Goal: Check status: Check status

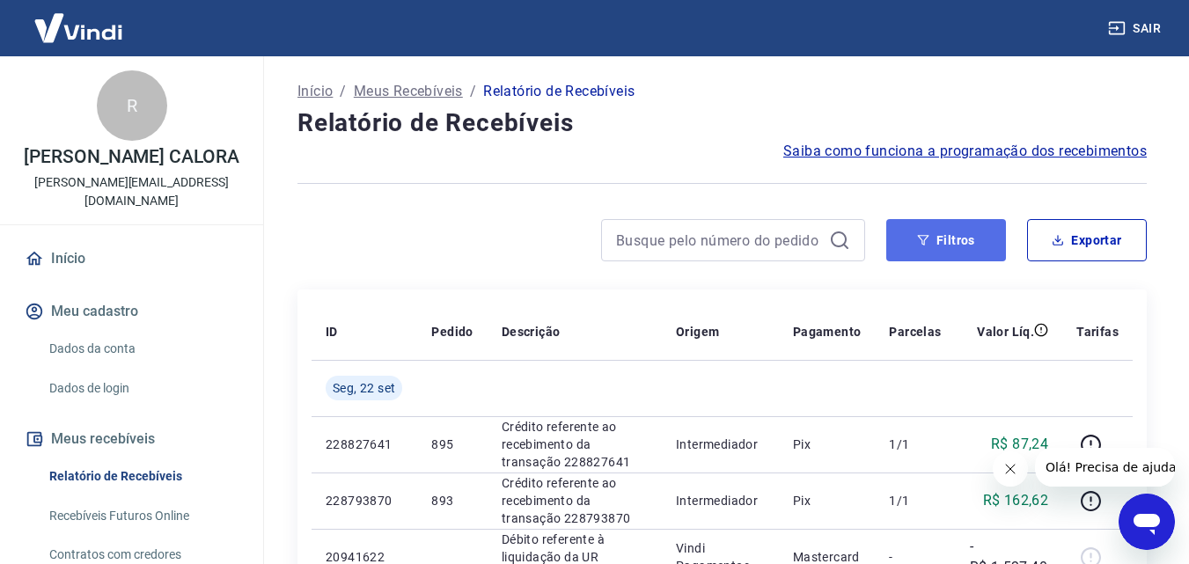
click at [934, 240] on button "Filtros" at bounding box center [946, 240] width 120 height 42
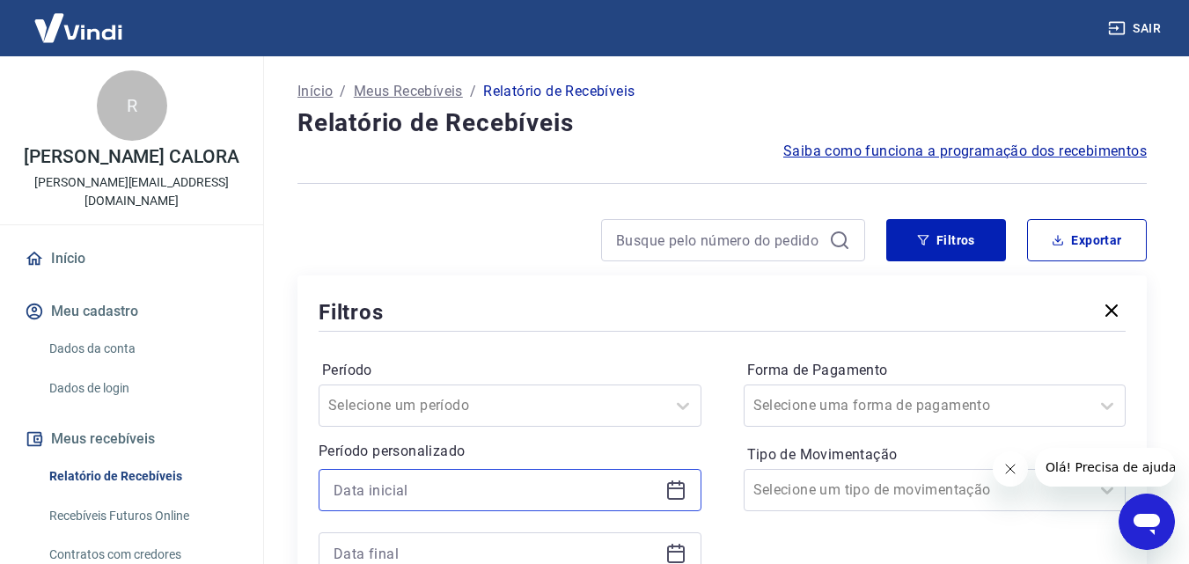
click at [414, 489] on input at bounding box center [496, 490] width 325 height 26
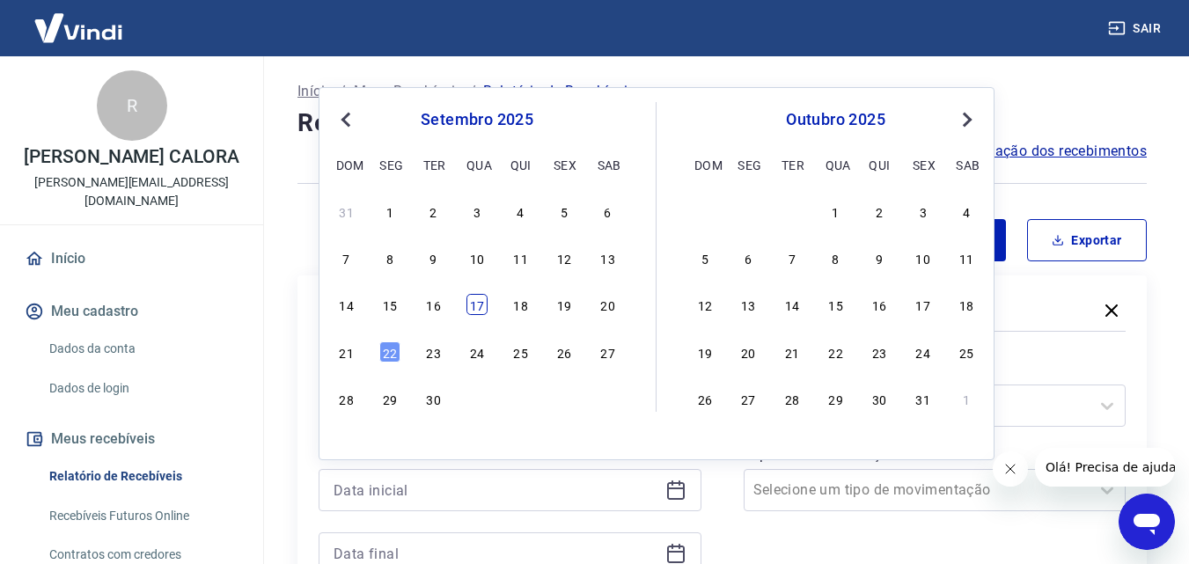
click at [477, 310] on div "17" at bounding box center [476, 304] width 21 height 21
type input "[DATE]"
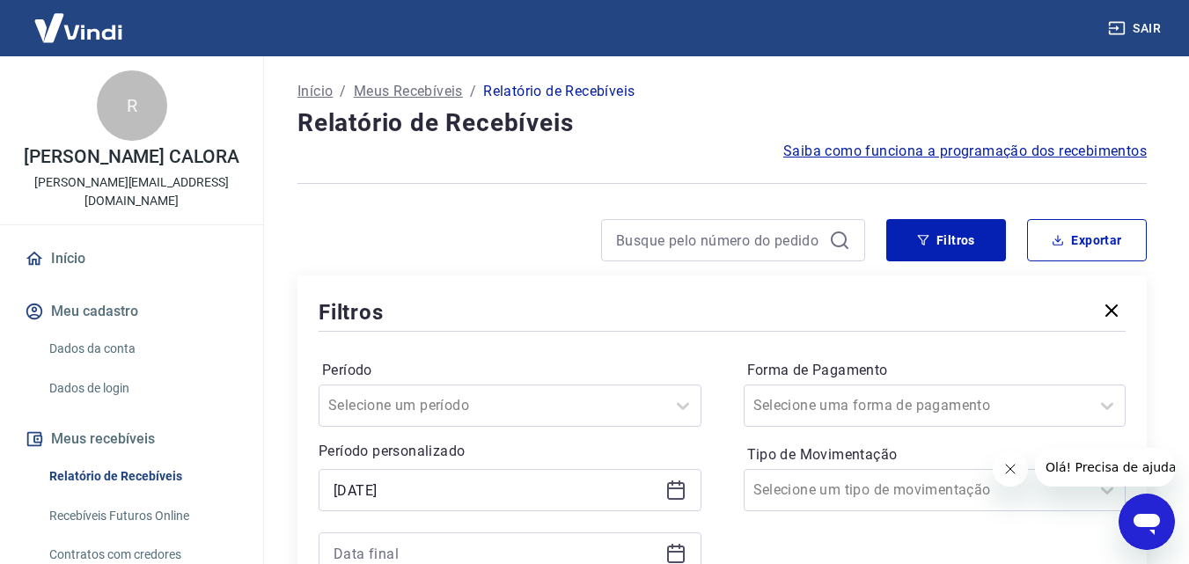
scroll to position [176, 0]
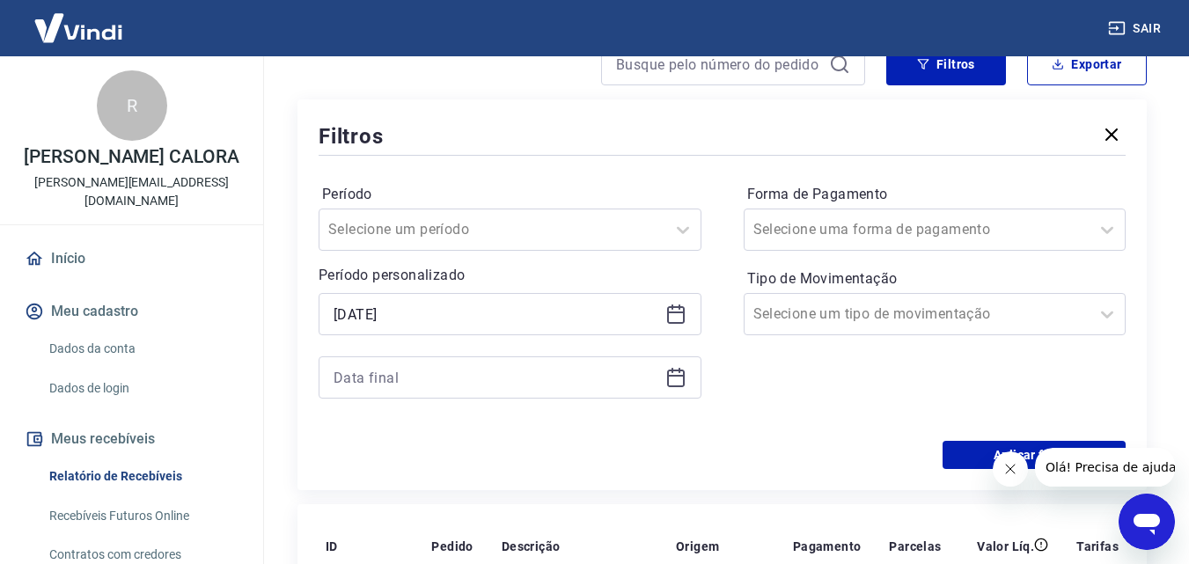
click at [422, 363] on div at bounding box center [510, 377] width 383 height 42
click at [438, 378] on input at bounding box center [496, 377] width 325 height 26
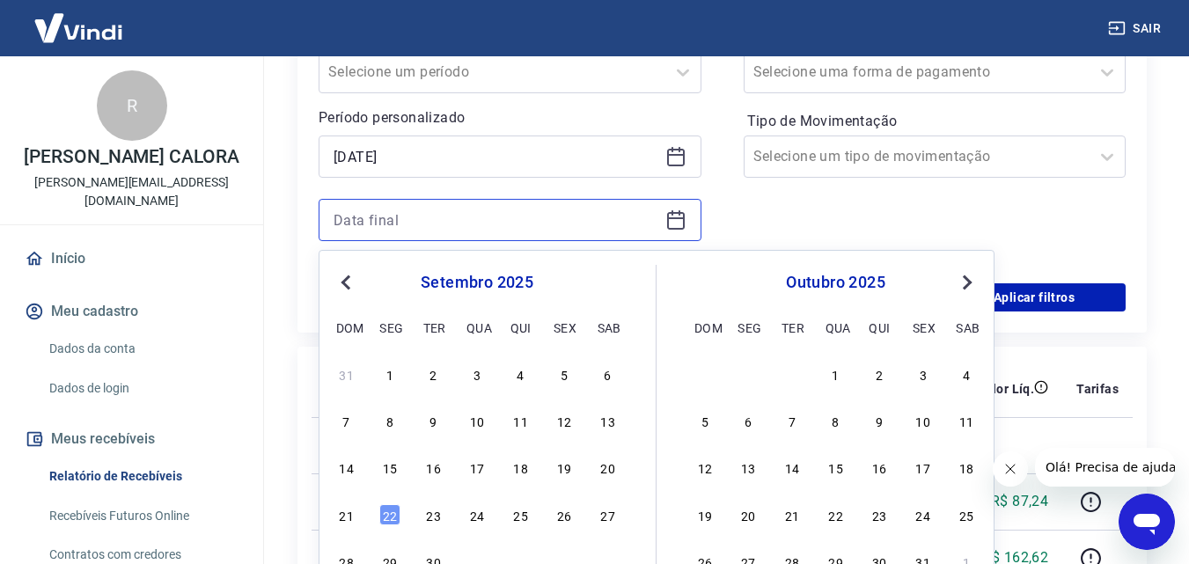
scroll to position [352, 0]
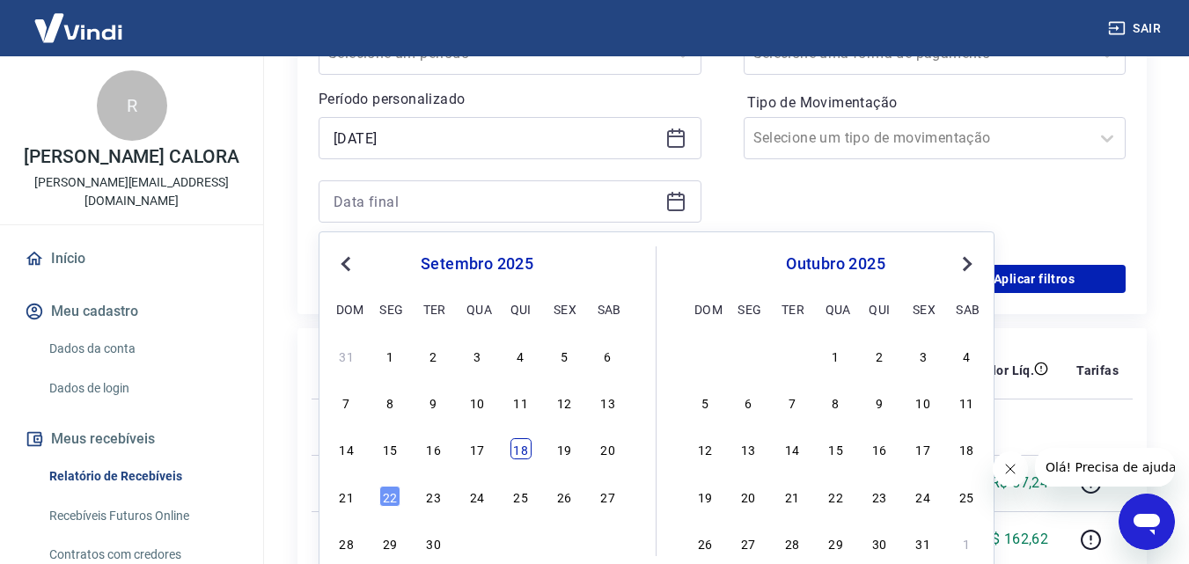
click at [525, 452] on div "18" at bounding box center [520, 448] width 21 height 21
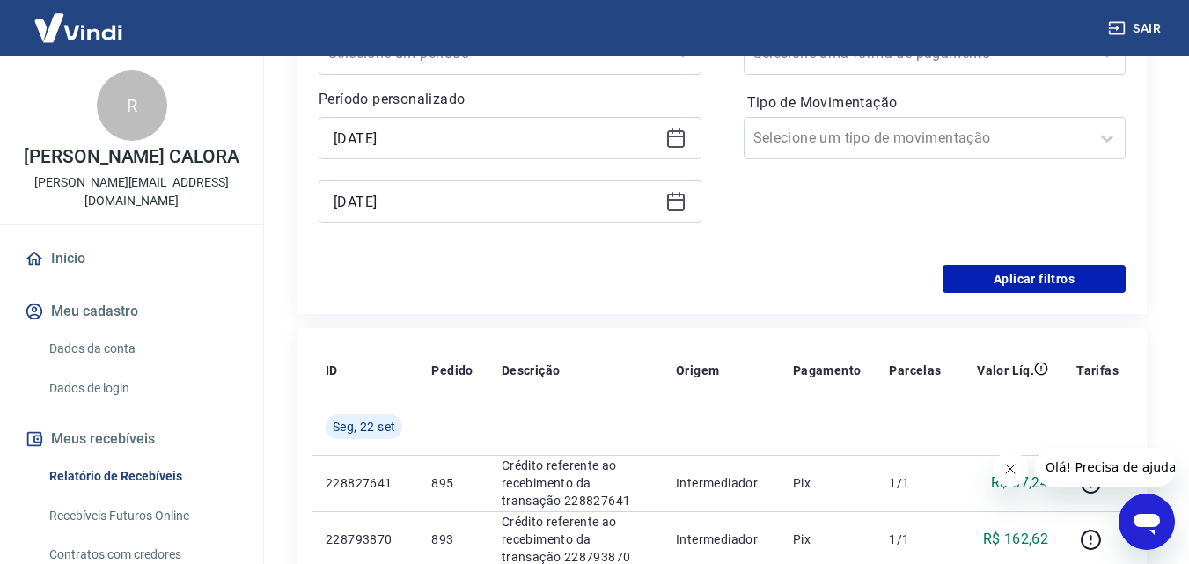
type input "18/09/2025"
click at [1038, 284] on button "Aplicar filtros" at bounding box center [1034, 279] width 183 height 28
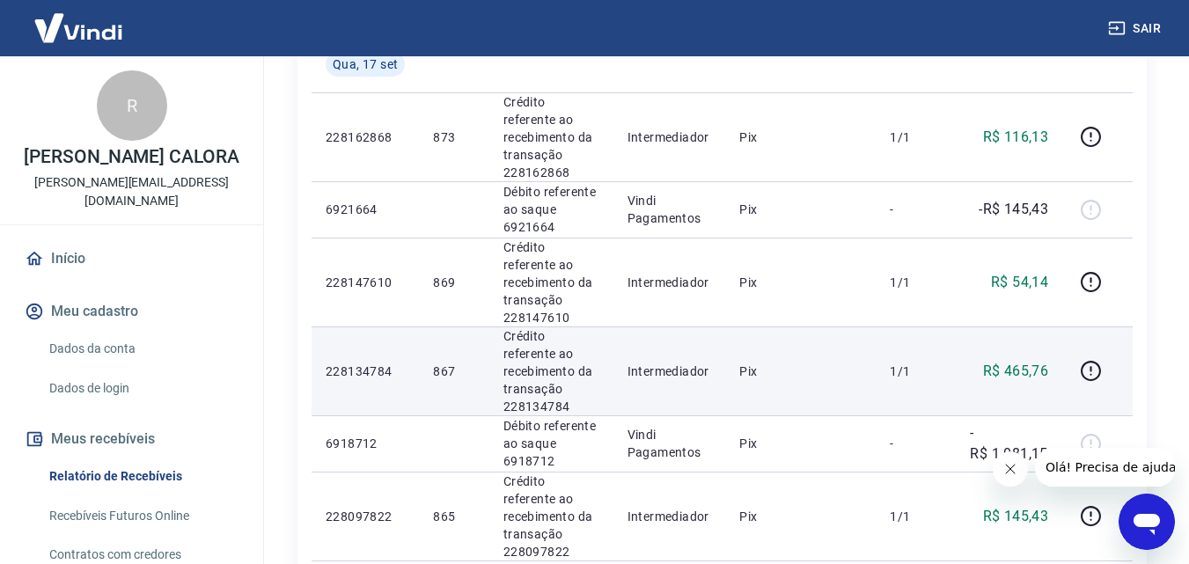
scroll to position [616, 0]
click at [1031, 359] on p "R$ 465,76" at bounding box center [1016, 369] width 66 height 21
copy p "465,76"
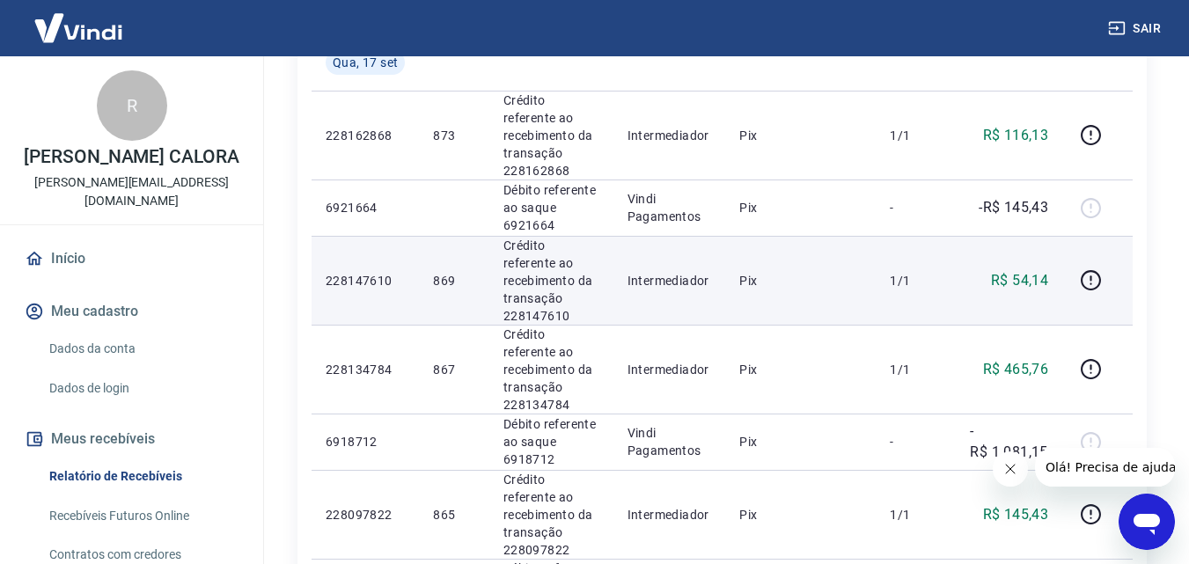
click at [1016, 270] on p "R$ 54,14" at bounding box center [1019, 280] width 57 height 21
copy p "54,14"
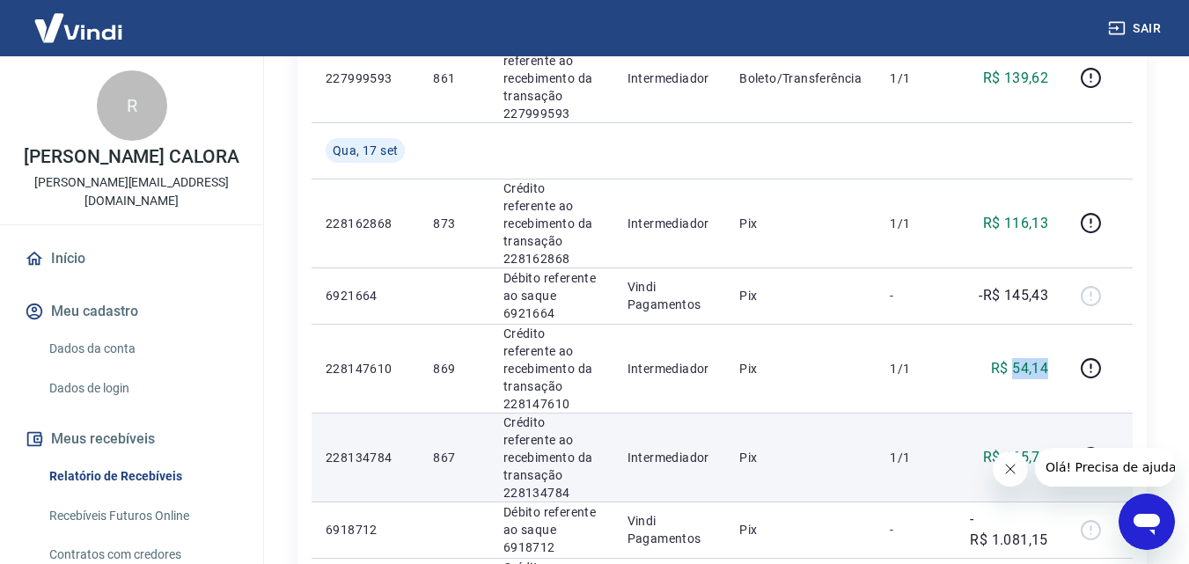
scroll to position [440, 0]
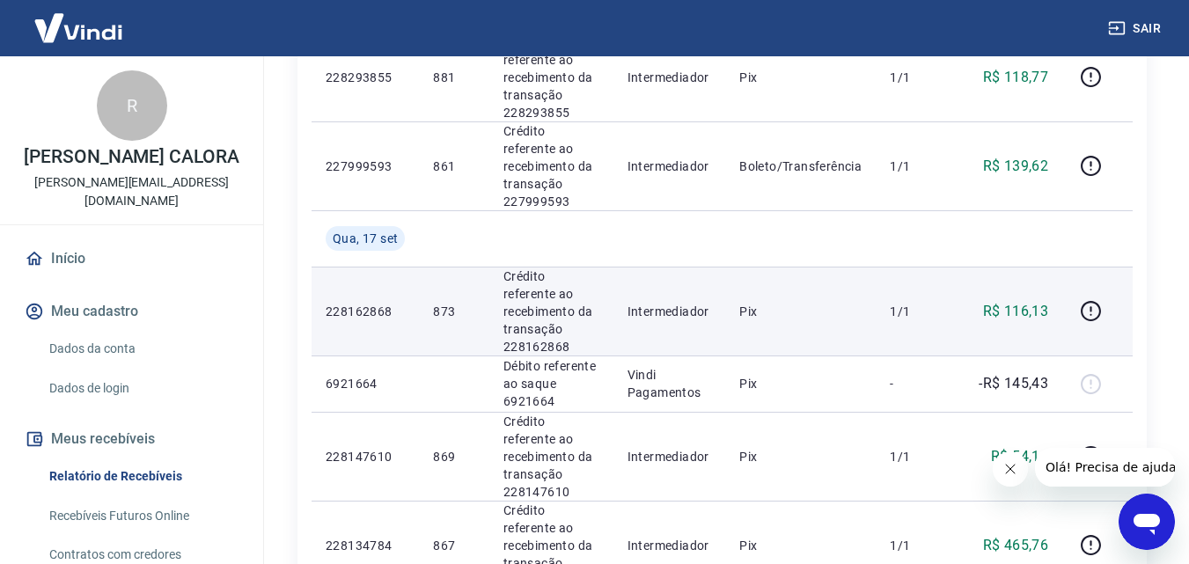
click at [1031, 301] on p "R$ 116,13" at bounding box center [1016, 311] width 66 height 21
copy p "116,13"
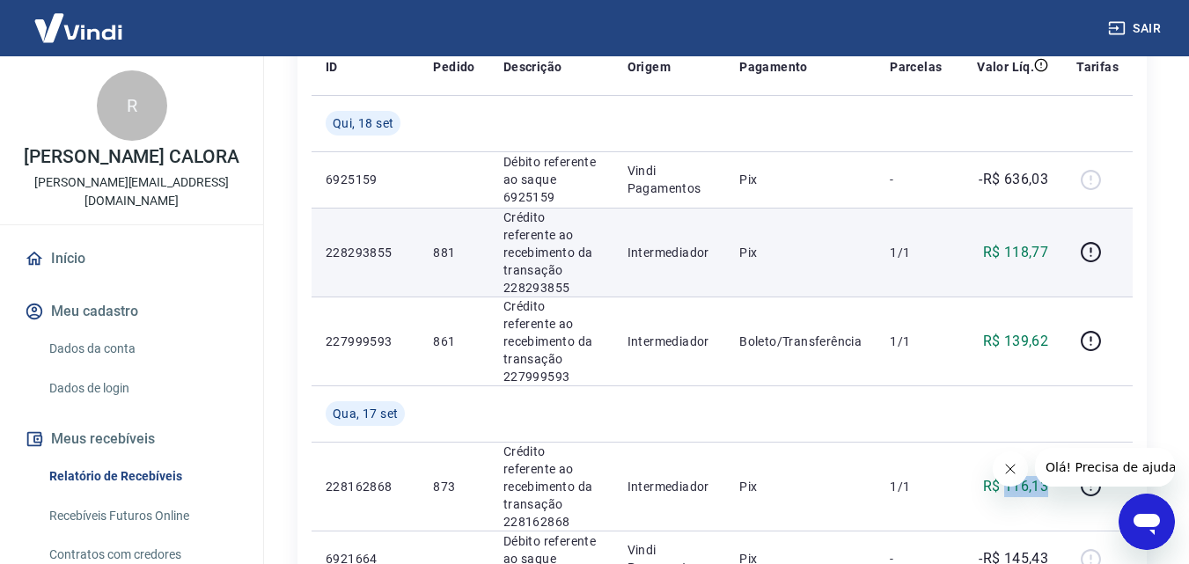
scroll to position [264, 0]
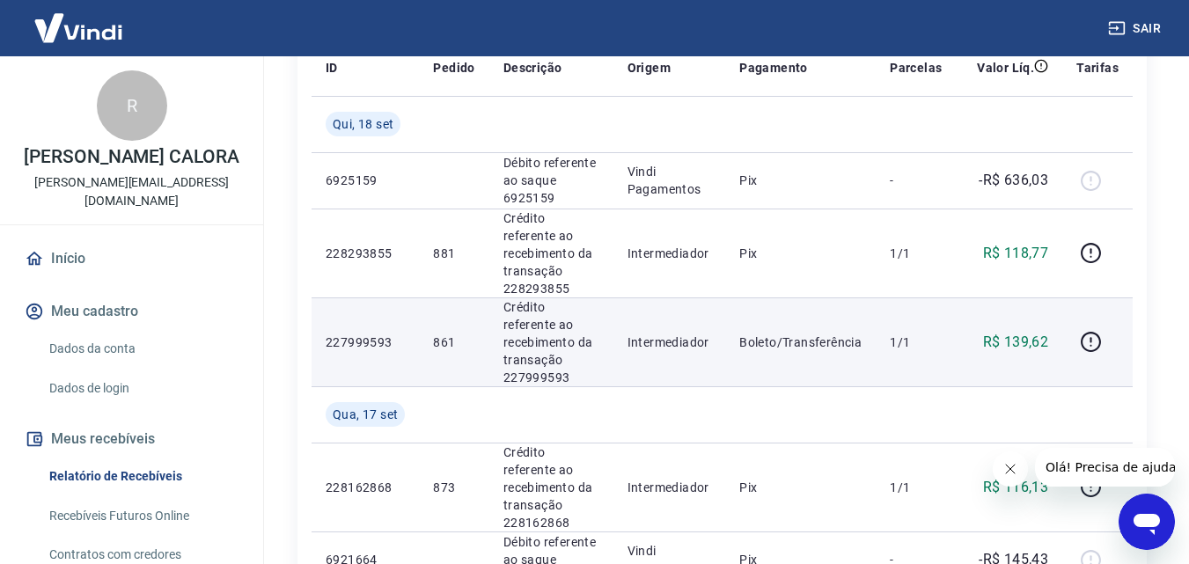
click at [1025, 332] on p "R$ 139,62" at bounding box center [1016, 342] width 66 height 21
copy p "139,62"
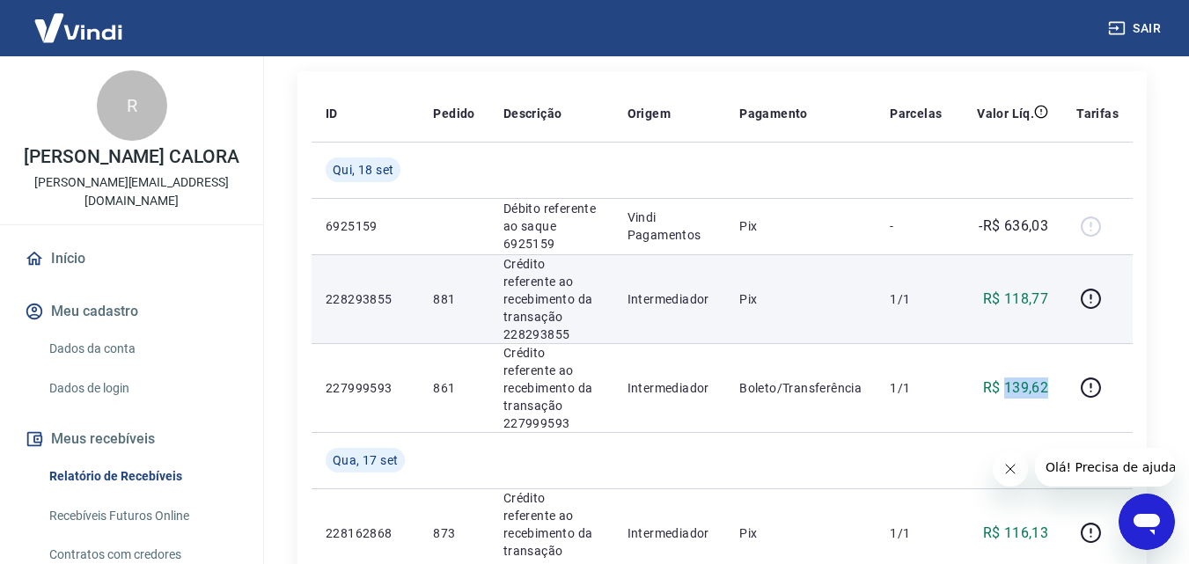
scroll to position [176, 0]
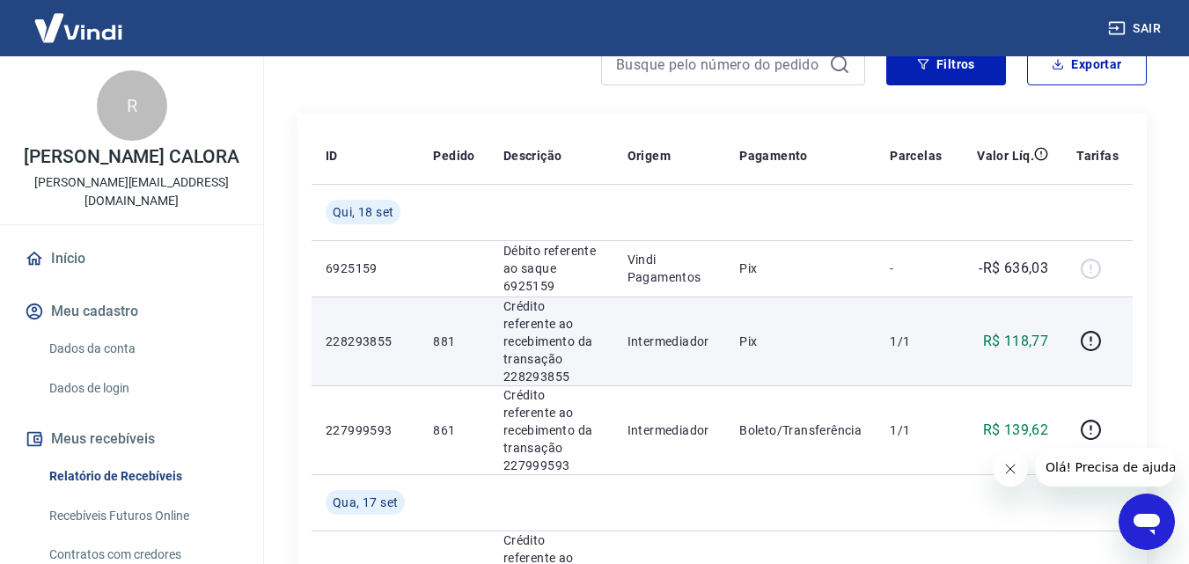
click at [1025, 334] on p "R$ 118,77" at bounding box center [1016, 341] width 66 height 21
copy p "118,77"
click at [1036, 331] on p "R$ 118,77" at bounding box center [1016, 341] width 66 height 21
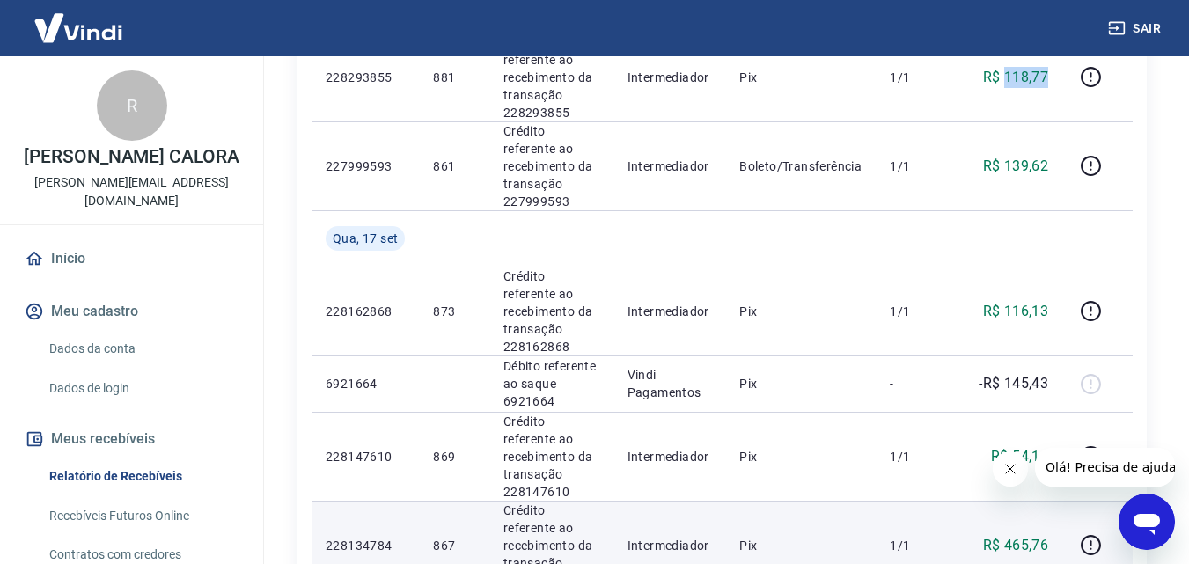
scroll to position [0, 0]
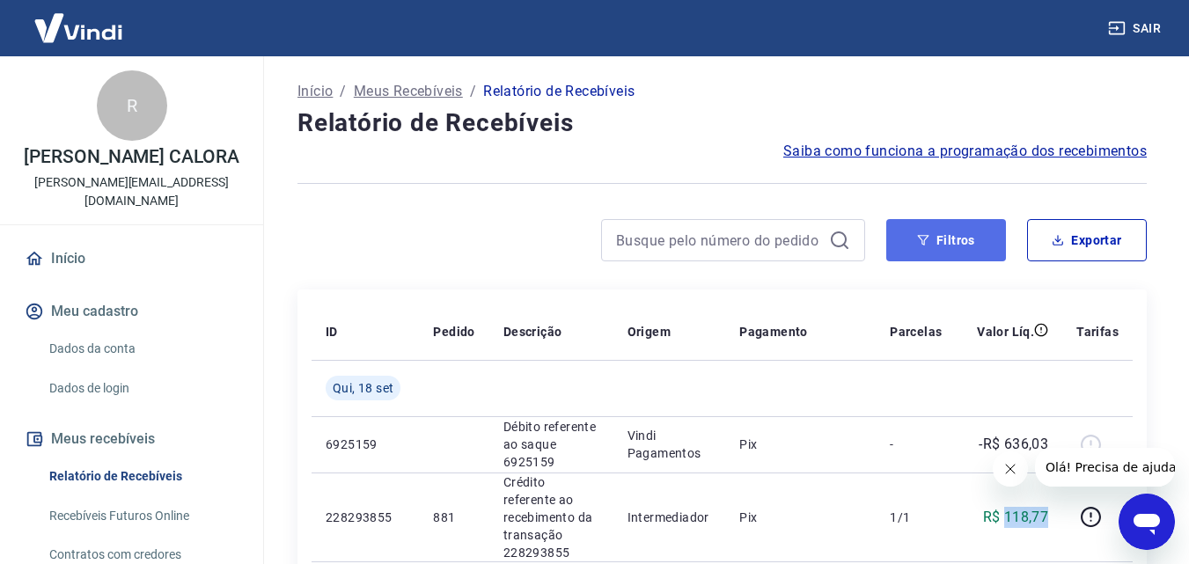
click at [910, 229] on button "Filtros" at bounding box center [946, 240] width 120 height 42
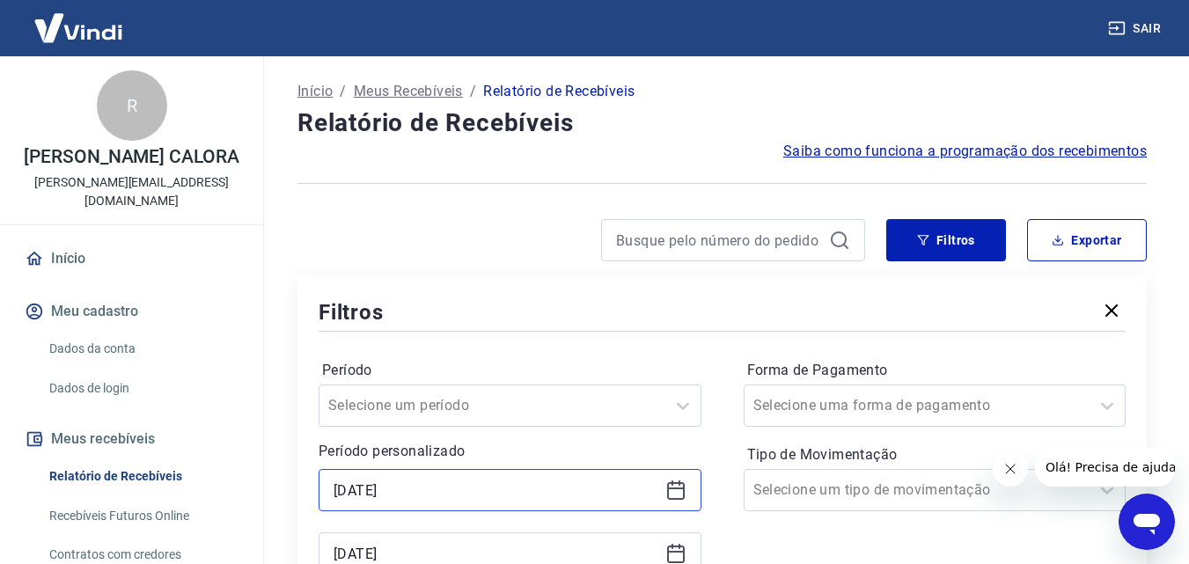
click at [466, 481] on input "17/09/2025" at bounding box center [496, 490] width 325 height 26
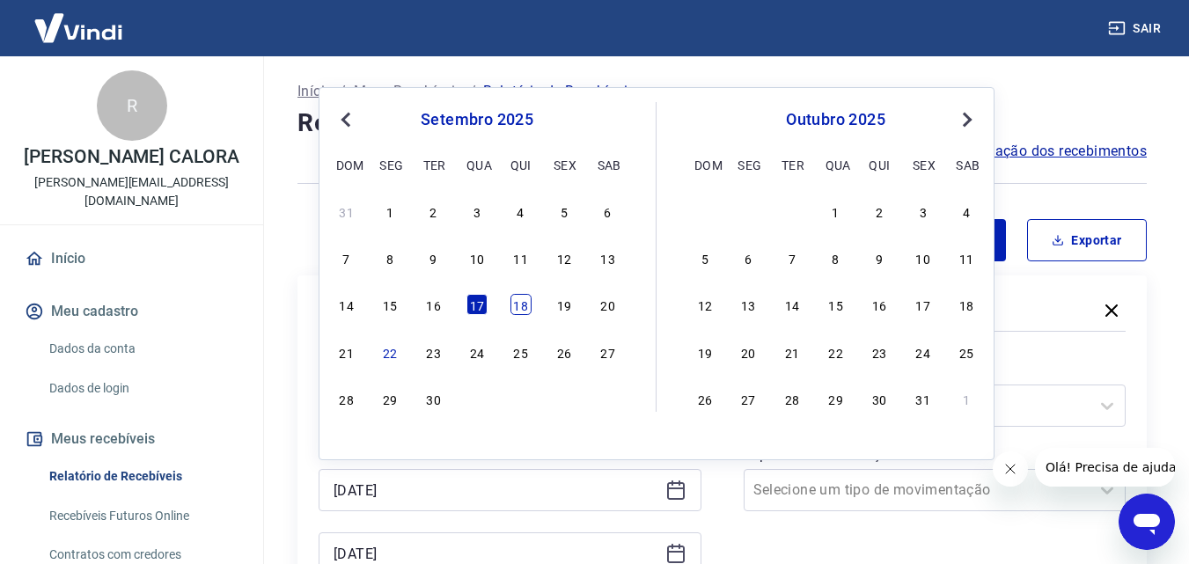
click at [517, 298] on div "18" at bounding box center [520, 304] width 21 height 21
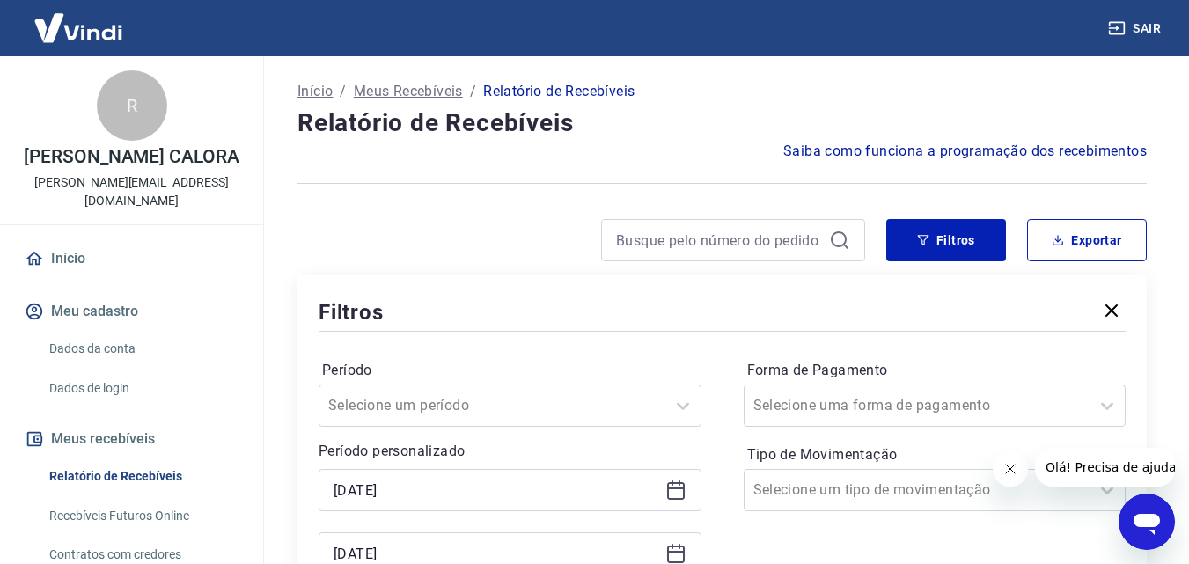
type input "18/09/2025"
click at [455, 539] on div "18/09/2025" at bounding box center [510, 553] width 383 height 42
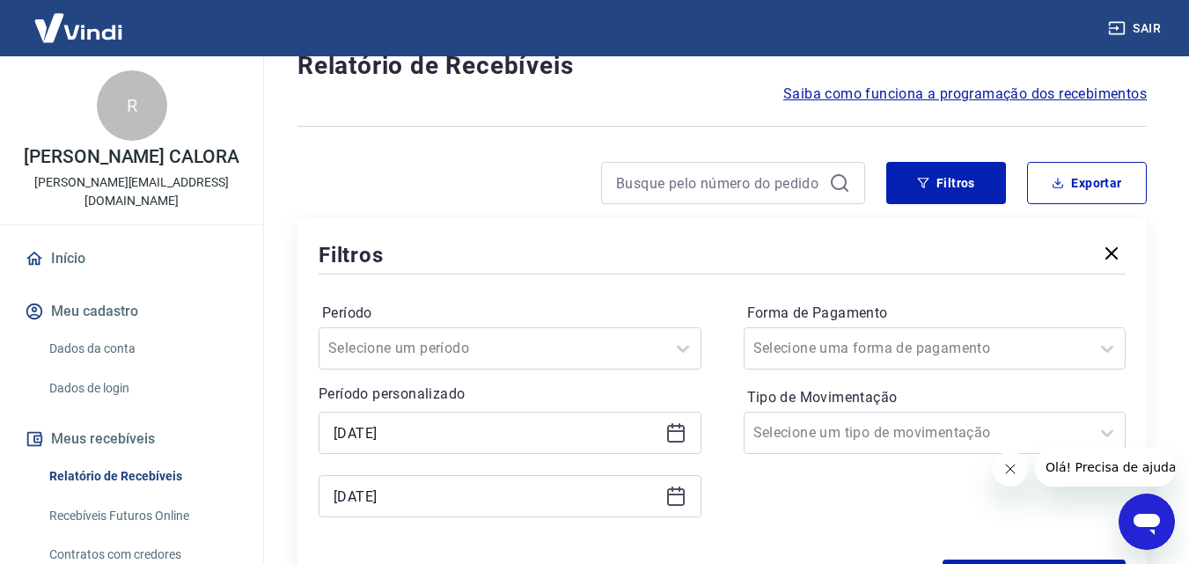
scroll to position [88, 0]
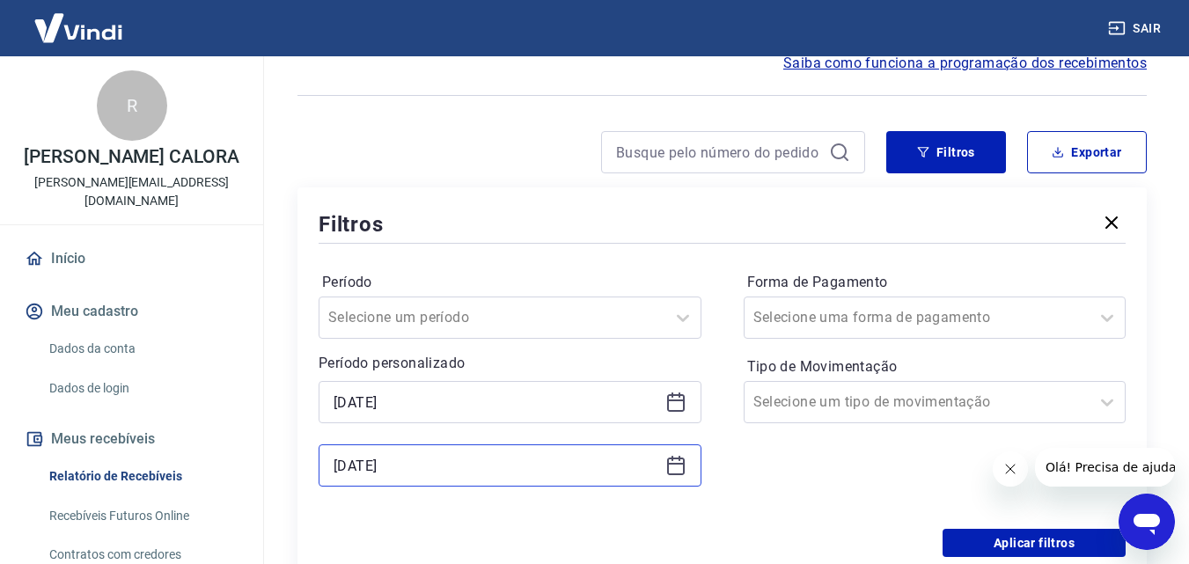
click at [474, 466] on input "18/09/2025" at bounding box center [496, 465] width 325 height 26
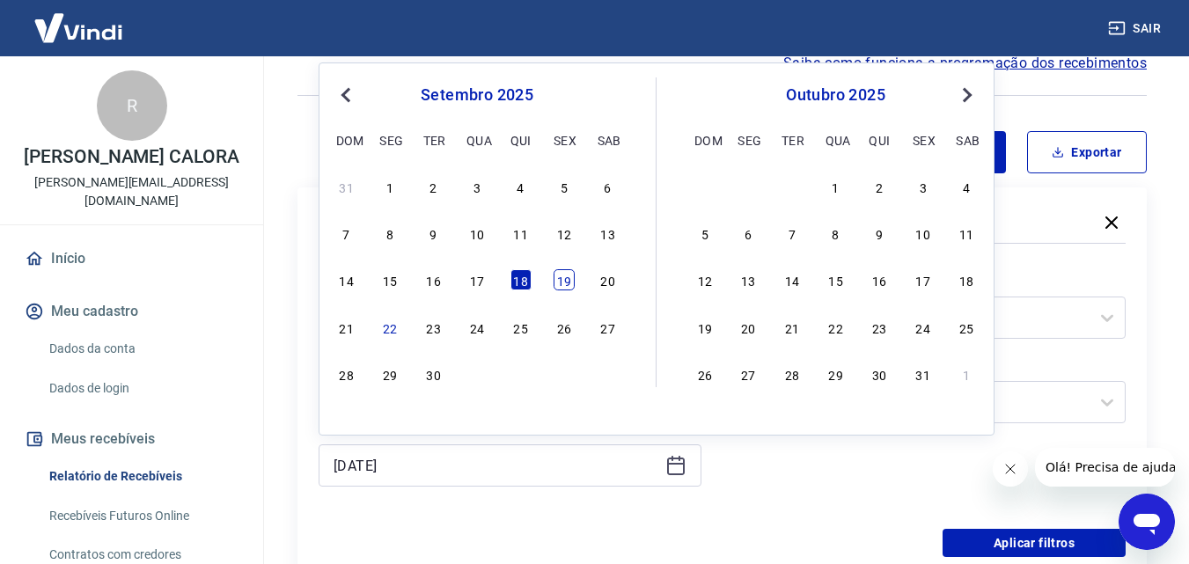
click at [564, 278] on div "19" at bounding box center [564, 279] width 21 height 21
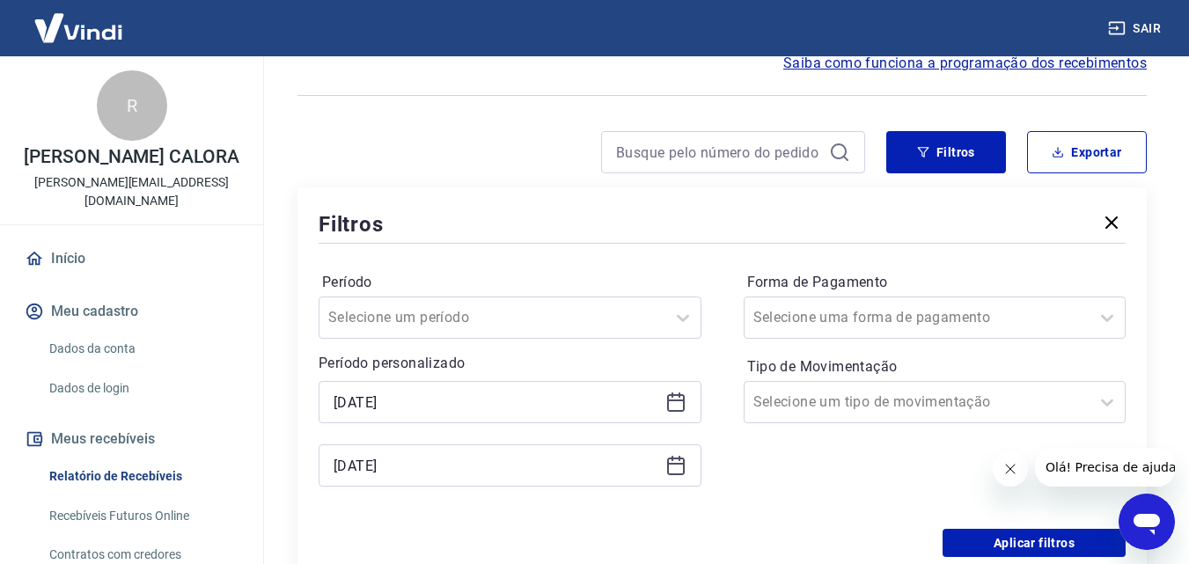
type input "19/09/2025"
click at [818, 484] on div "Forma de Pagamento Selecione uma forma de pagamento Tipo de Movimentação Seleci…" at bounding box center [935, 387] width 383 height 239
click at [970, 532] on button "Aplicar filtros" at bounding box center [1034, 543] width 183 height 28
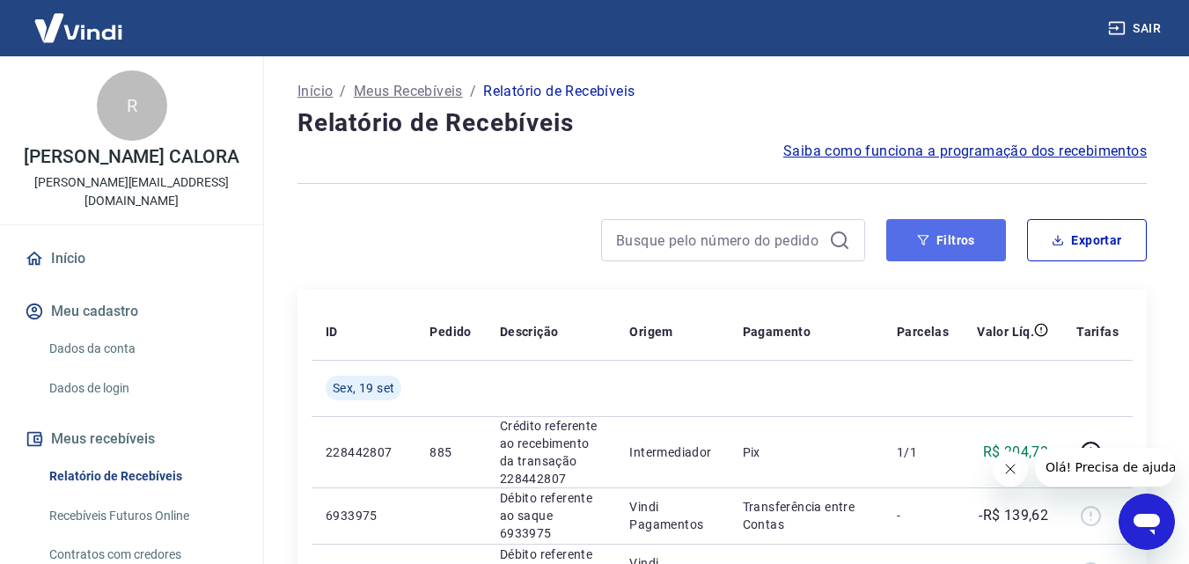
click at [944, 247] on button "Filtros" at bounding box center [946, 240] width 120 height 42
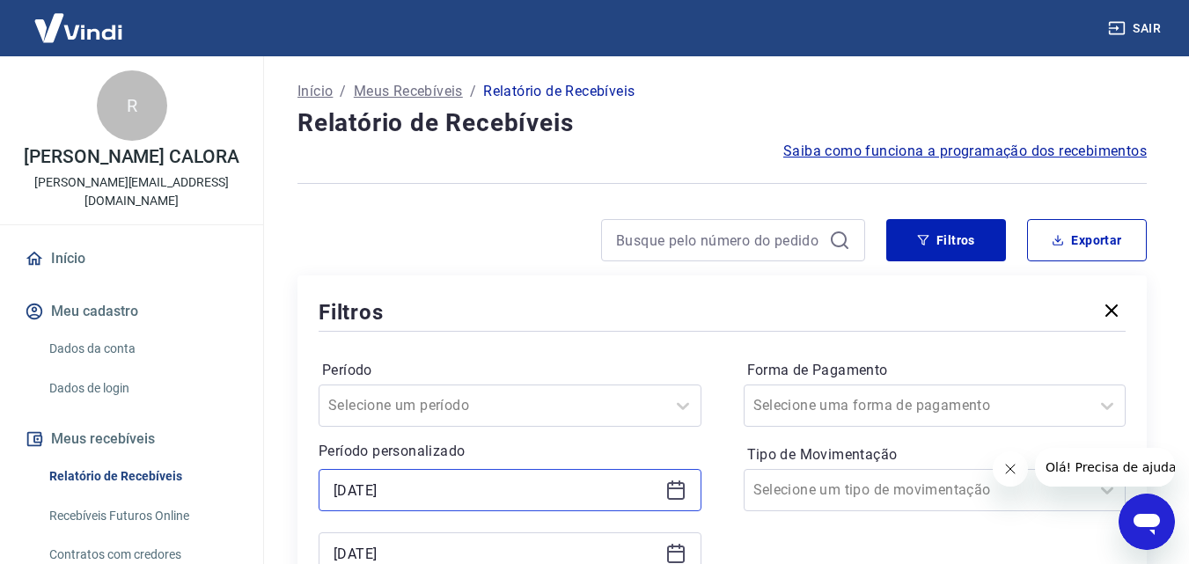
click at [501, 485] on input "18/09/2025" at bounding box center [496, 490] width 325 height 26
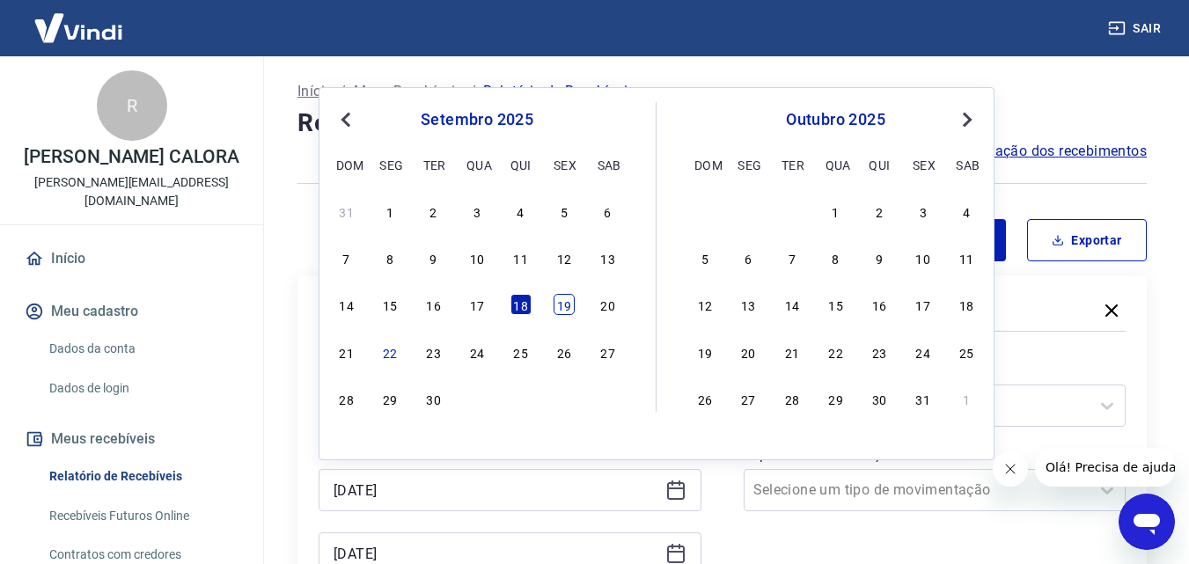
click at [569, 300] on div "19" at bounding box center [564, 304] width 21 height 21
type input "19/09/2025"
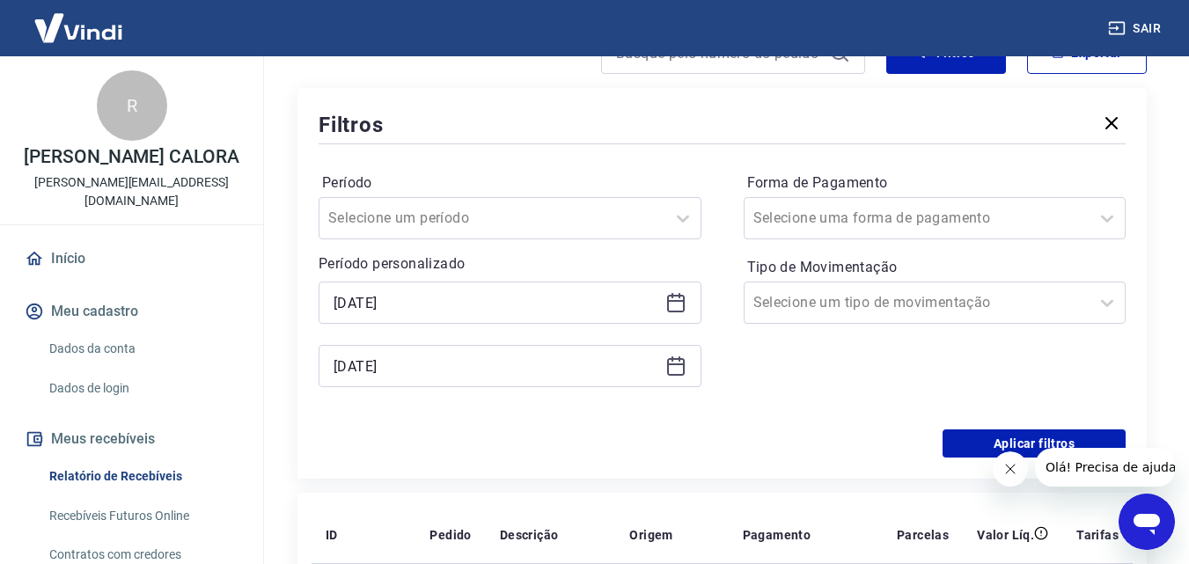
scroll to position [264, 0]
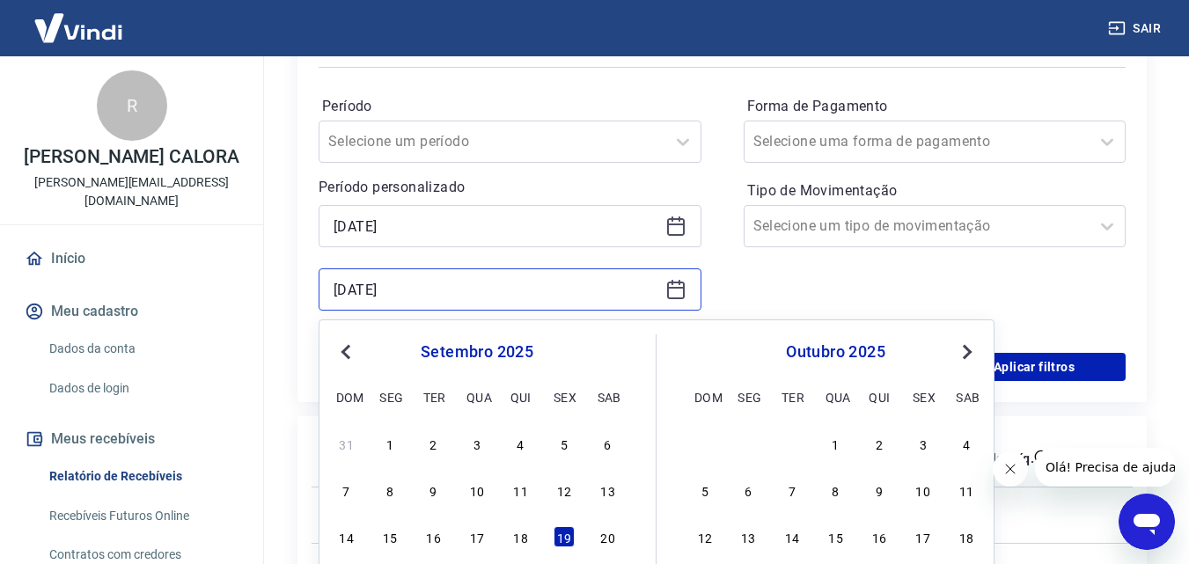
click at [398, 291] on input "19/09/2025" at bounding box center [496, 289] width 325 height 26
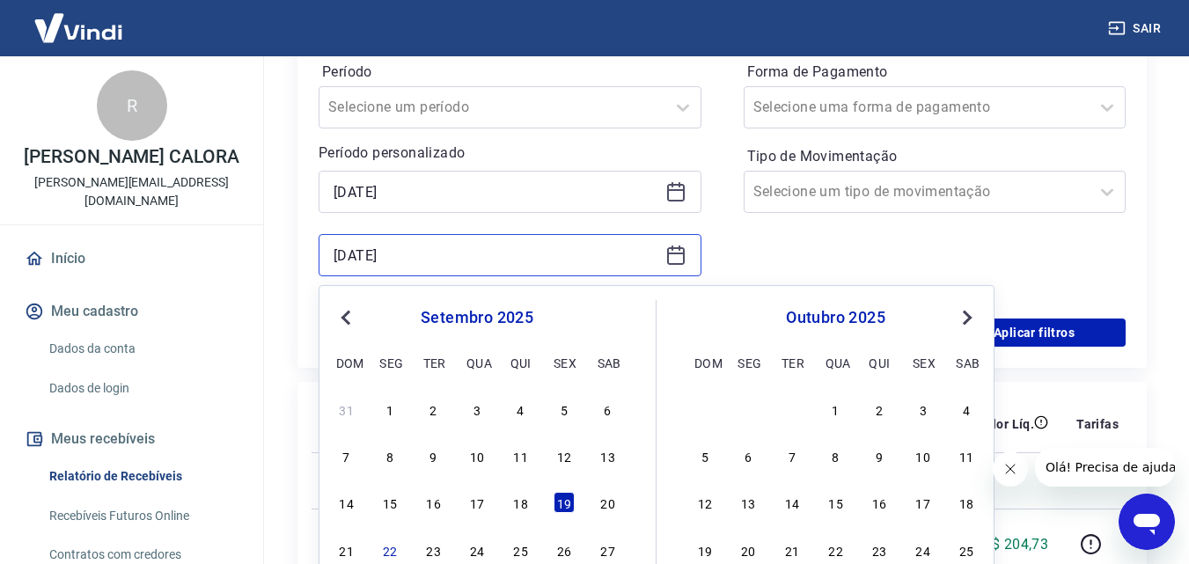
scroll to position [440, 0]
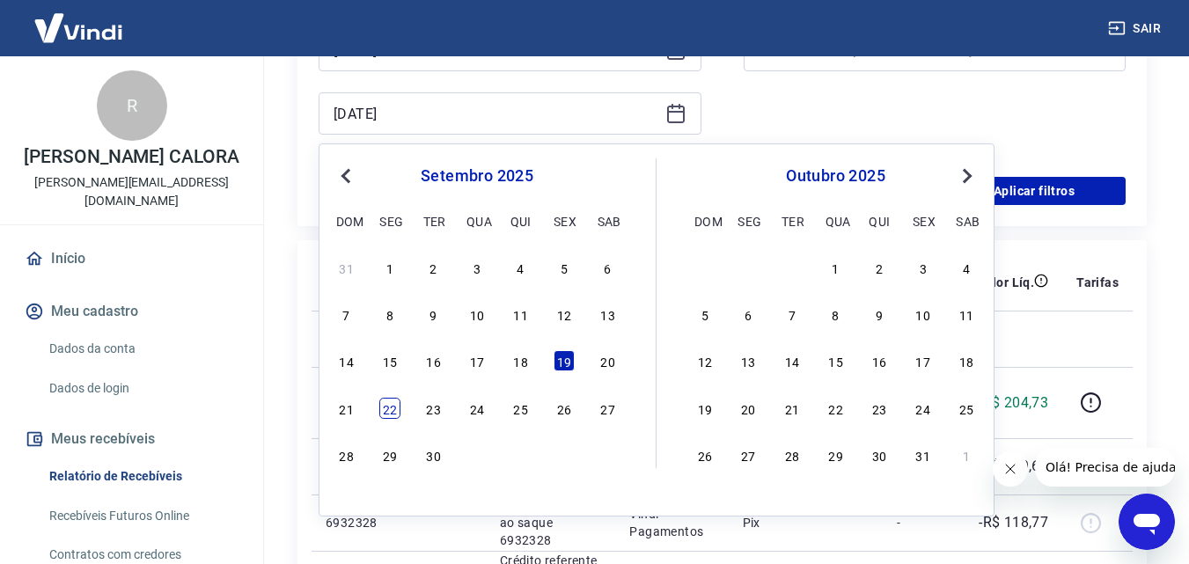
click at [386, 415] on div "22" at bounding box center [389, 408] width 21 height 21
type input "22/09/2025"
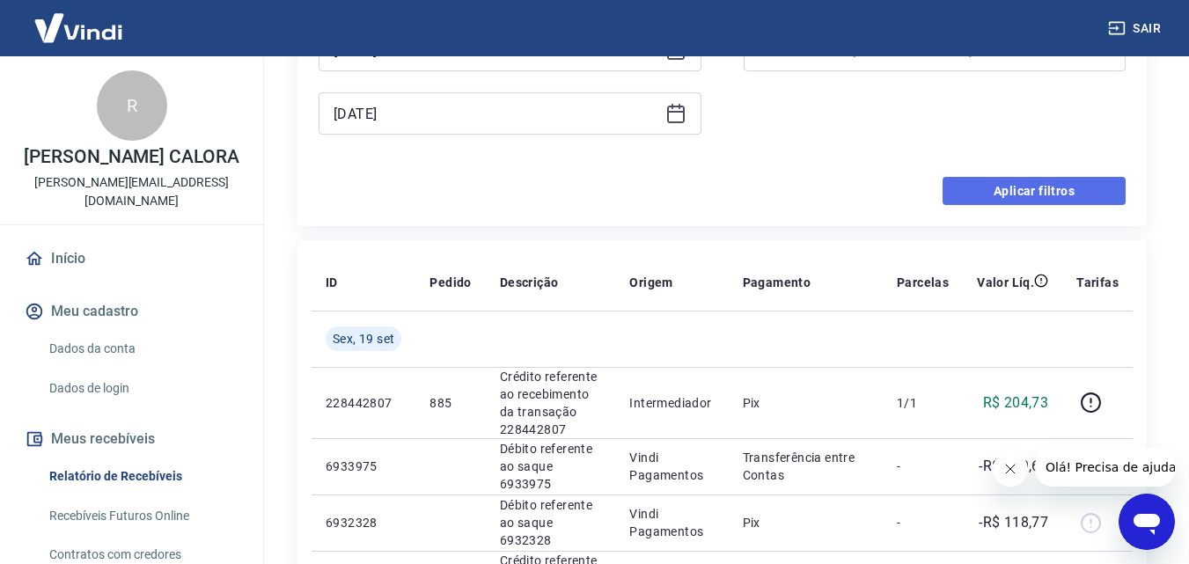
click at [1072, 192] on button "Aplicar filtros" at bounding box center [1034, 191] width 183 height 28
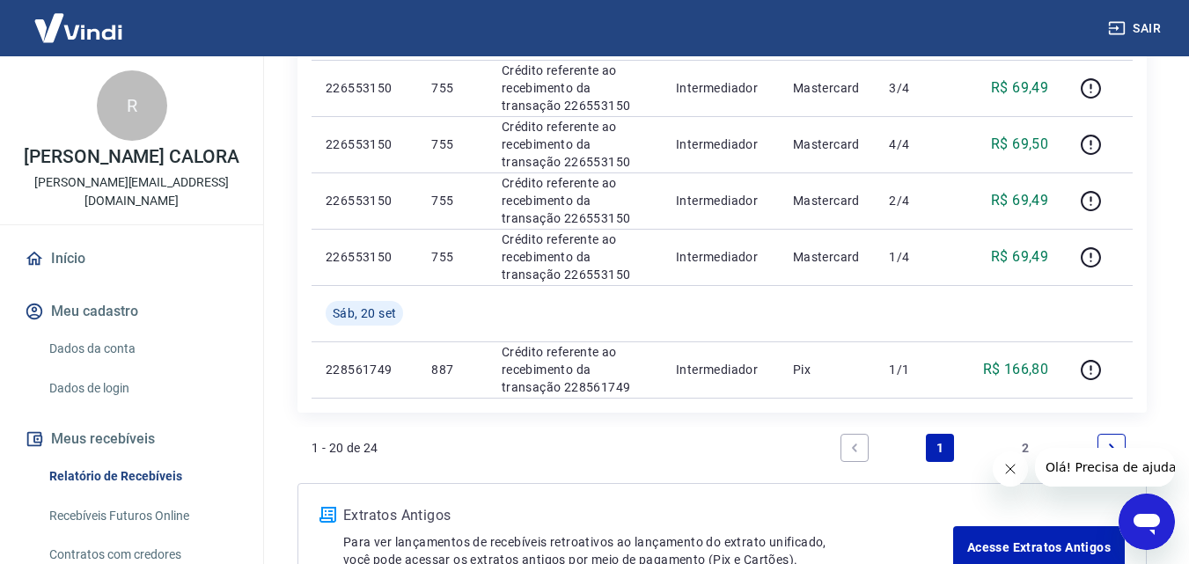
scroll to position [1232, 0]
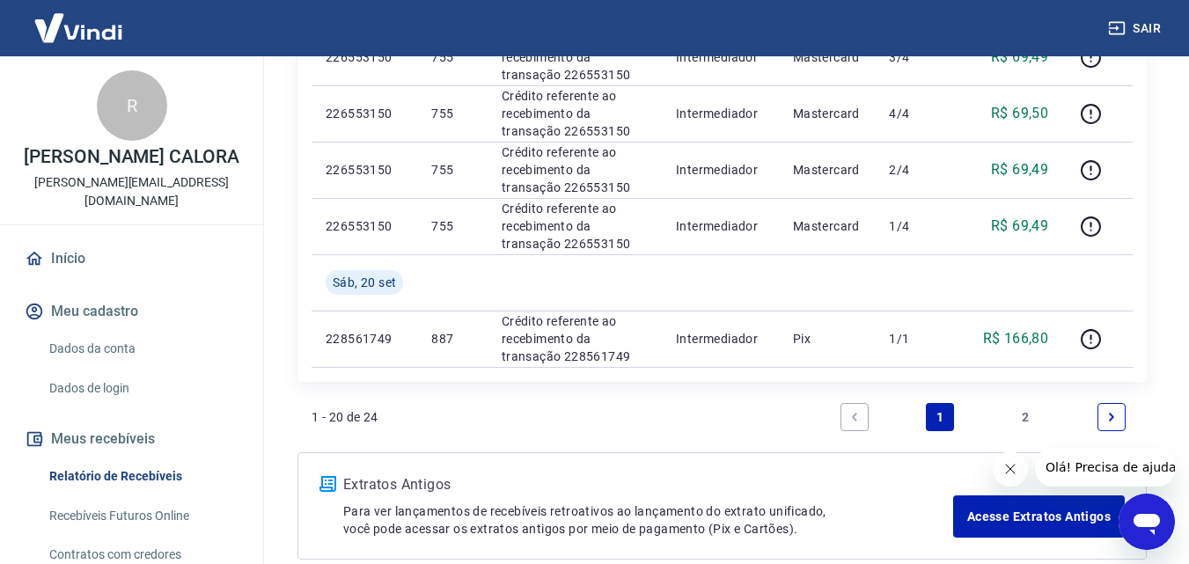
click at [1027, 421] on link "2" at bounding box center [1026, 417] width 28 height 28
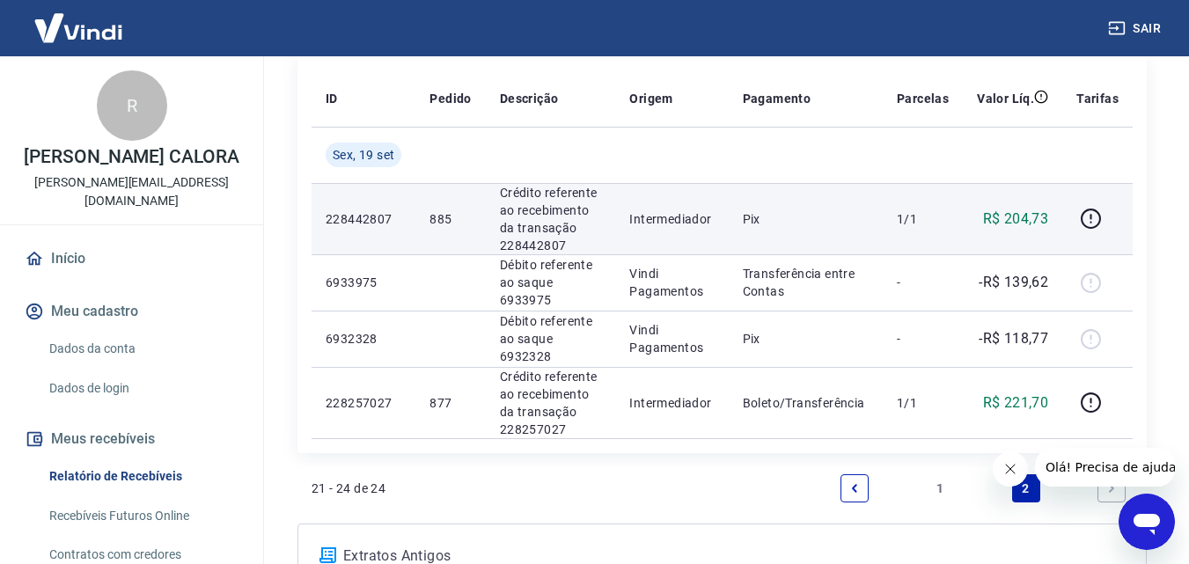
scroll to position [264, 0]
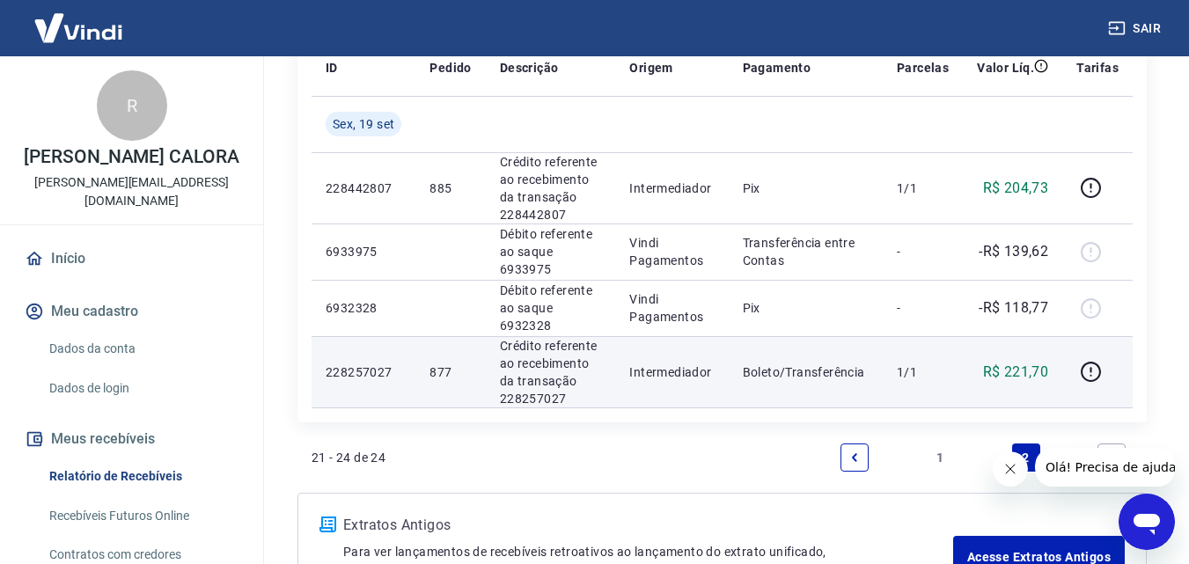
click at [1011, 365] on p "R$ 221,70" at bounding box center [1016, 372] width 66 height 21
copy p "221,70"
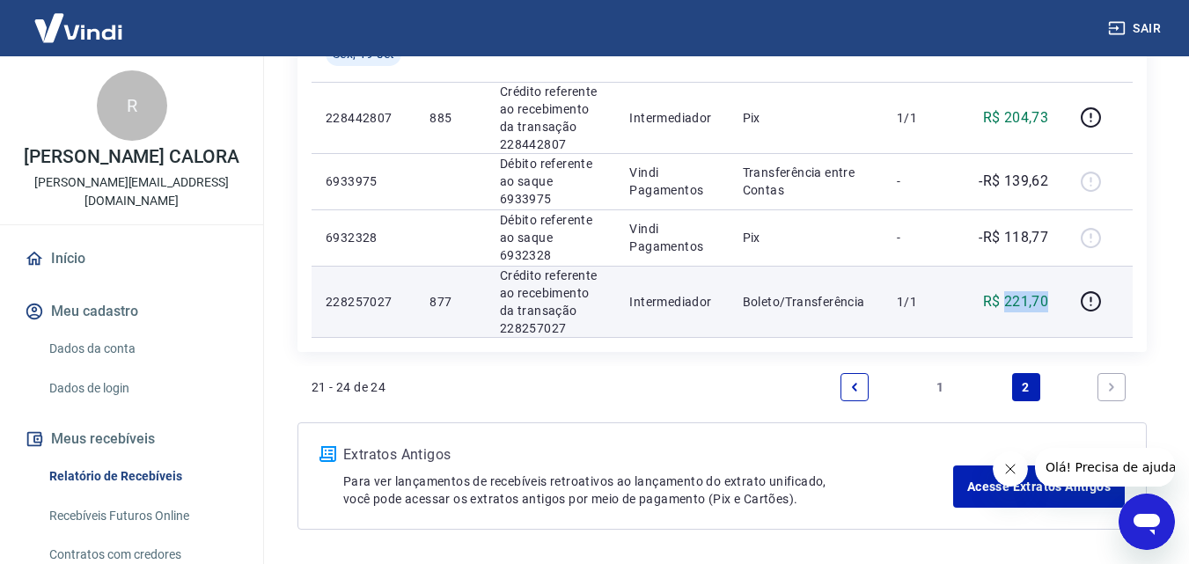
scroll to position [397, 0]
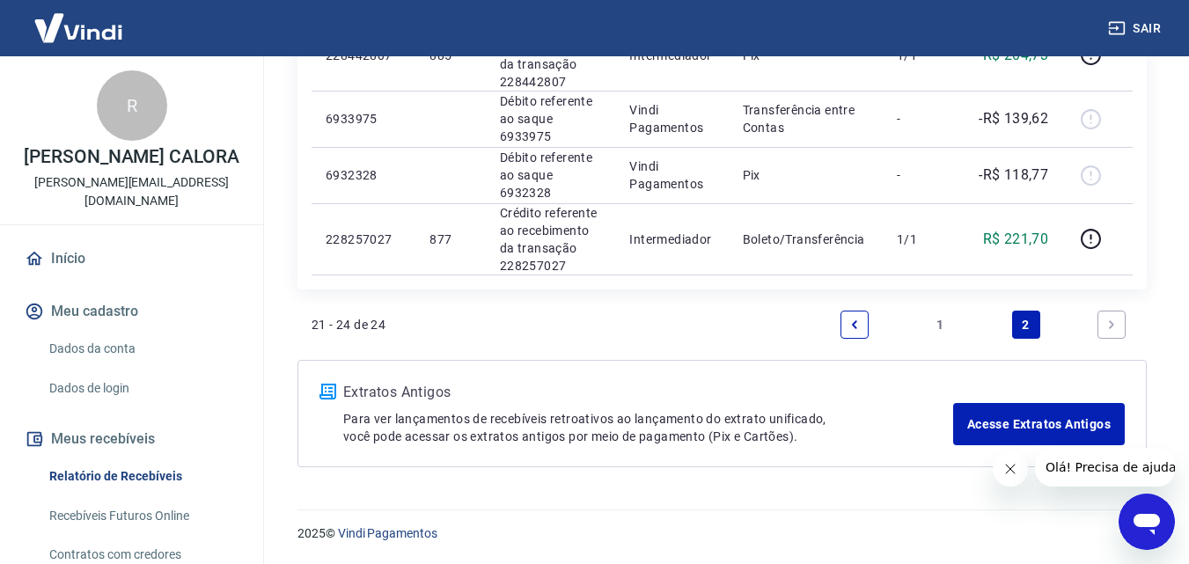
click at [942, 319] on link "1" at bounding box center [940, 325] width 28 height 28
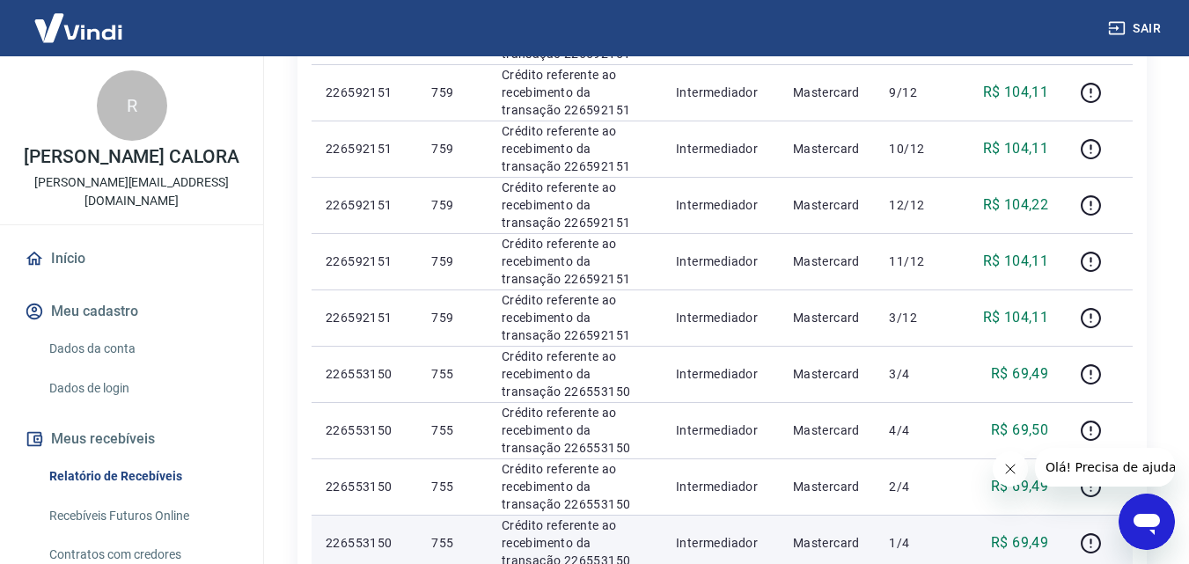
scroll to position [884, 0]
